Goal: Information Seeking & Learning: Learn about a topic

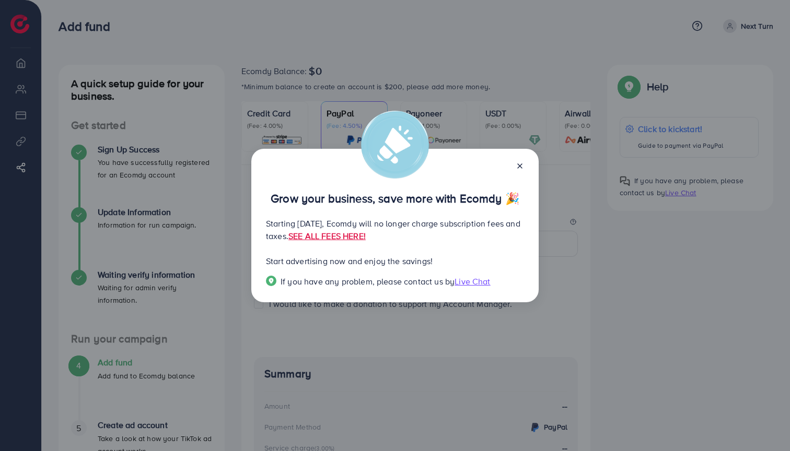
click at [518, 162] on icon at bounding box center [520, 166] width 8 height 8
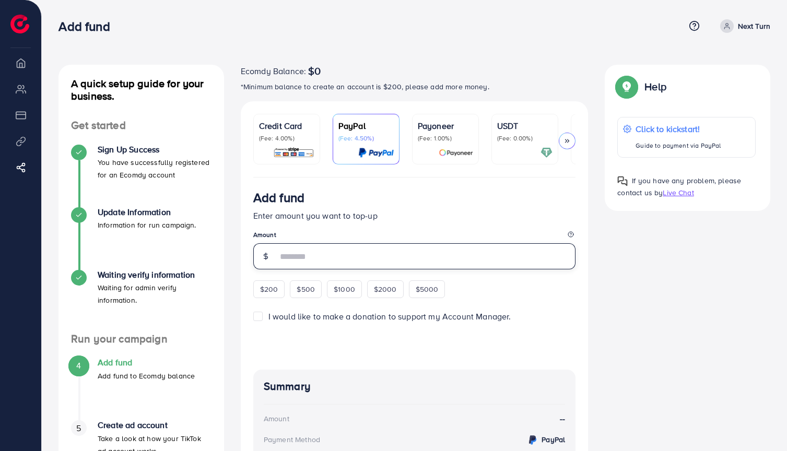
click at [362, 261] on input "number" at bounding box center [426, 256] width 299 height 26
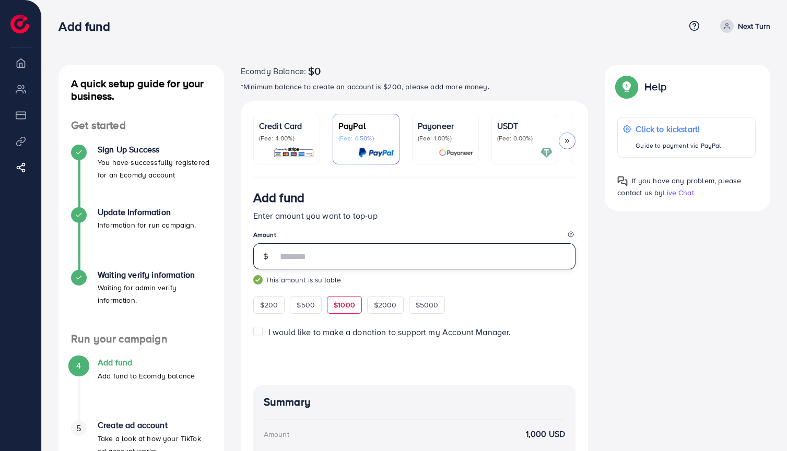
type input "***"
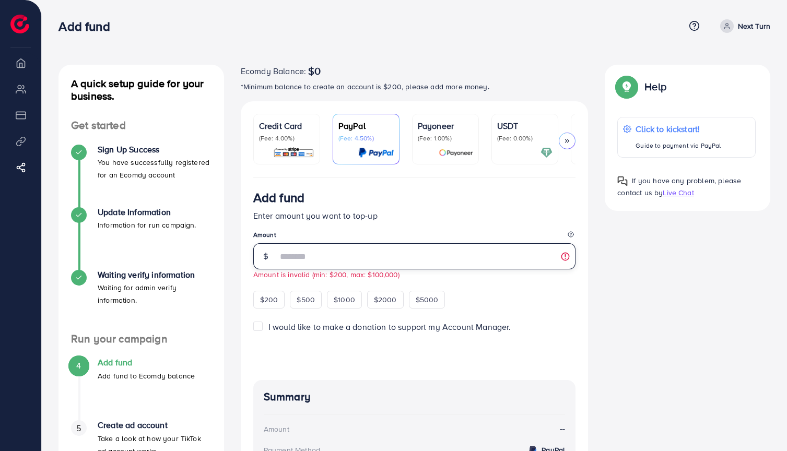
type input "***"
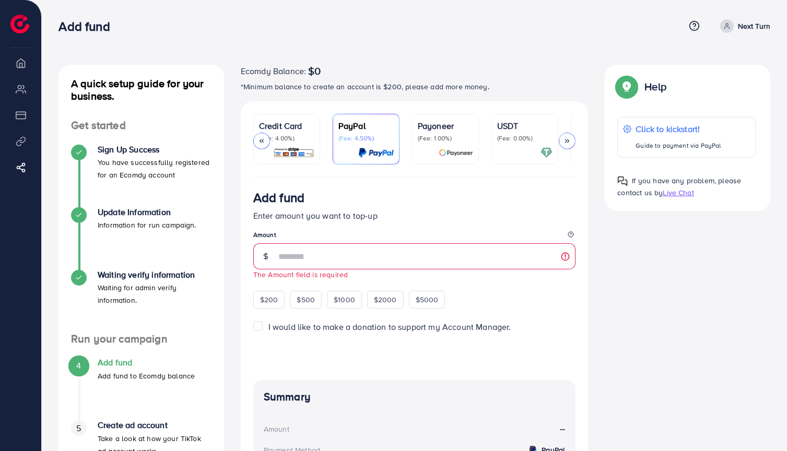
scroll to position [0, 62]
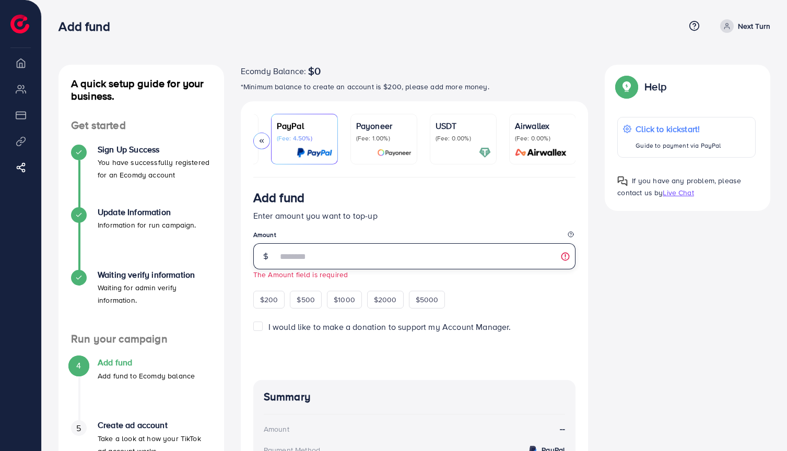
click at [379, 260] on input "number" at bounding box center [426, 256] width 299 height 26
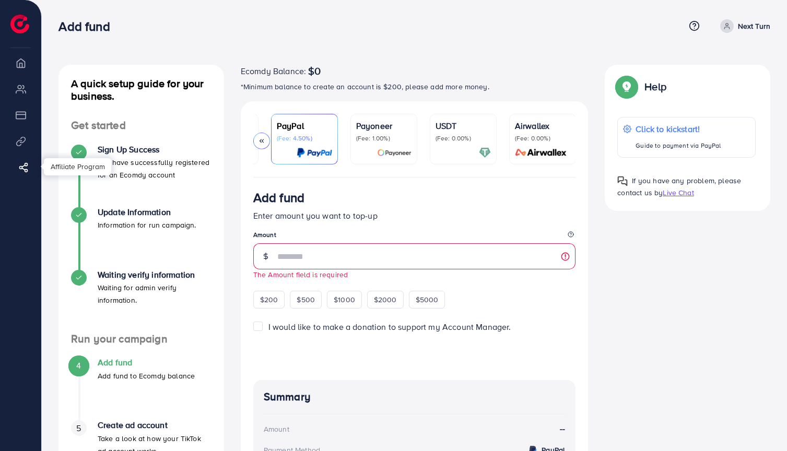
click at [21, 167] on icon at bounding box center [23, 167] width 10 height 10
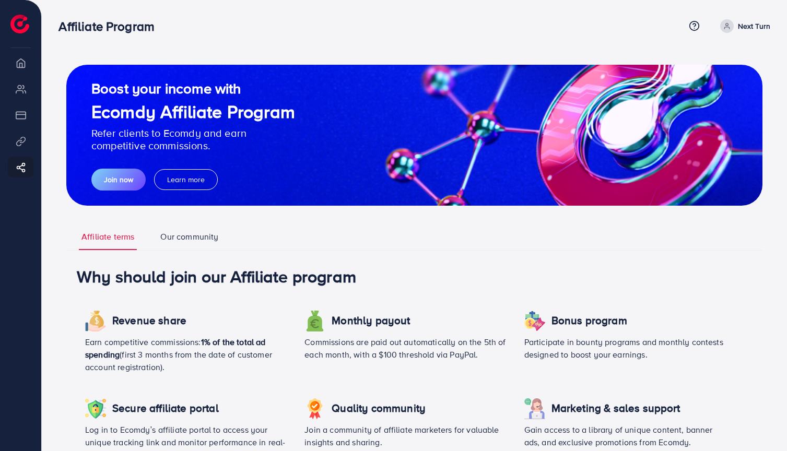
click at [192, 236] on link "Our community" at bounding box center [189, 240] width 63 height 19
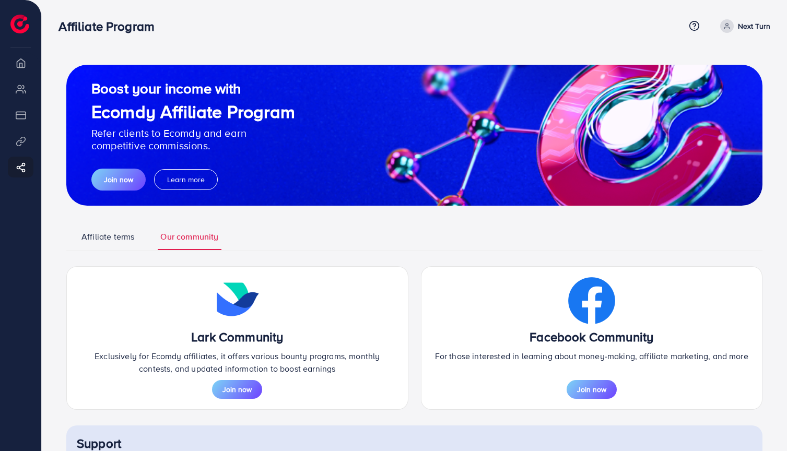
click at [117, 236] on link "Affiliate terms" at bounding box center [108, 240] width 58 height 19
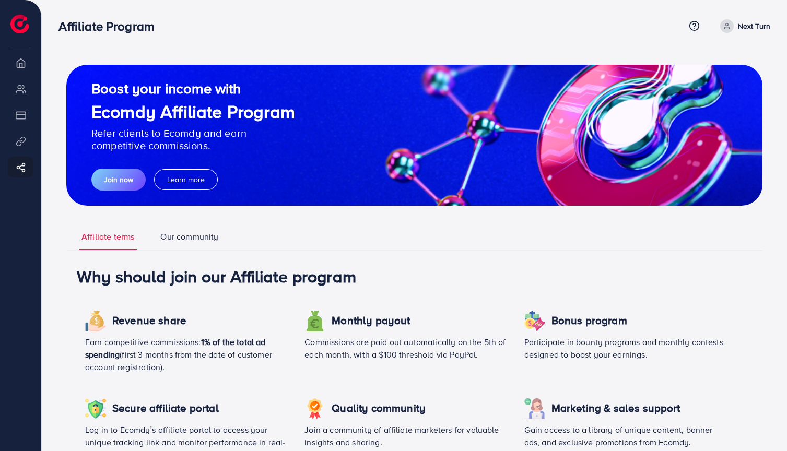
click at [759, 22] on p "Next Turn" at bounding box center [754, 26] width 32 height 13
click at [24, 88] on li "My ad accounts" at bounding box center [20, 88] width 41 height 21
click at [21, 57] on li "Overview" at bounding box center [20, 62] width 41 height 21
click at [176, 242] on link "Our community" at bounding box center [189, 240] width 63 height 19
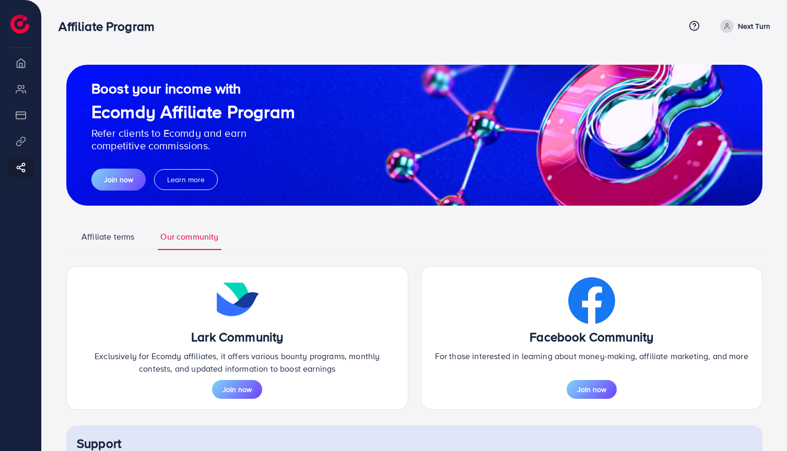
click at [759, 22] on p "Next Turn" at bounding box center [754, 26] width 32 height 13
click at [106, 240] on link "Affiliate terms" at bounding box center [108, 240] width 58 height 19
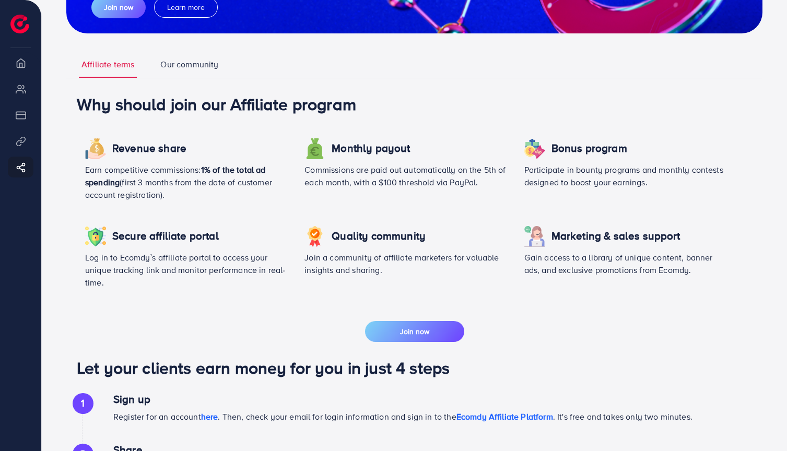
scroll to position [236, 0]
